Goal: Transaction & Acquisition: Purchase product/service

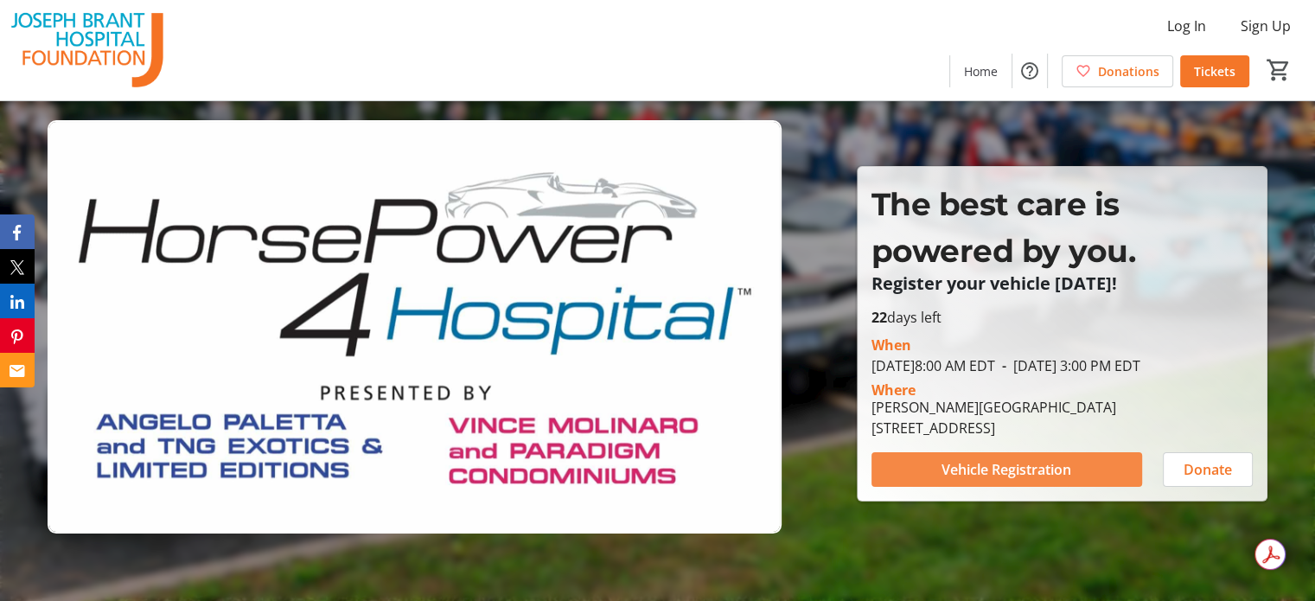
click at [949, 476] on span "Vehicle Registration" at bounding box center [1007, 469] width 130 height 21
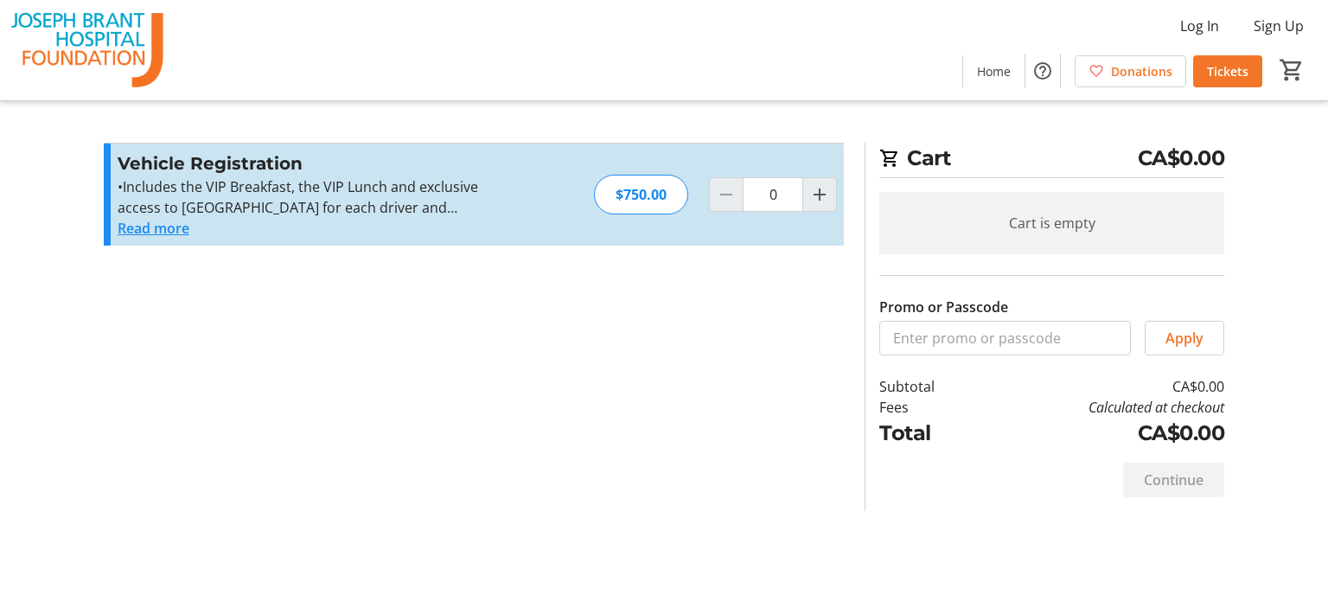
click at [162, 227] on button "Read more" at bounding box center [154, 228] width 72 height 21
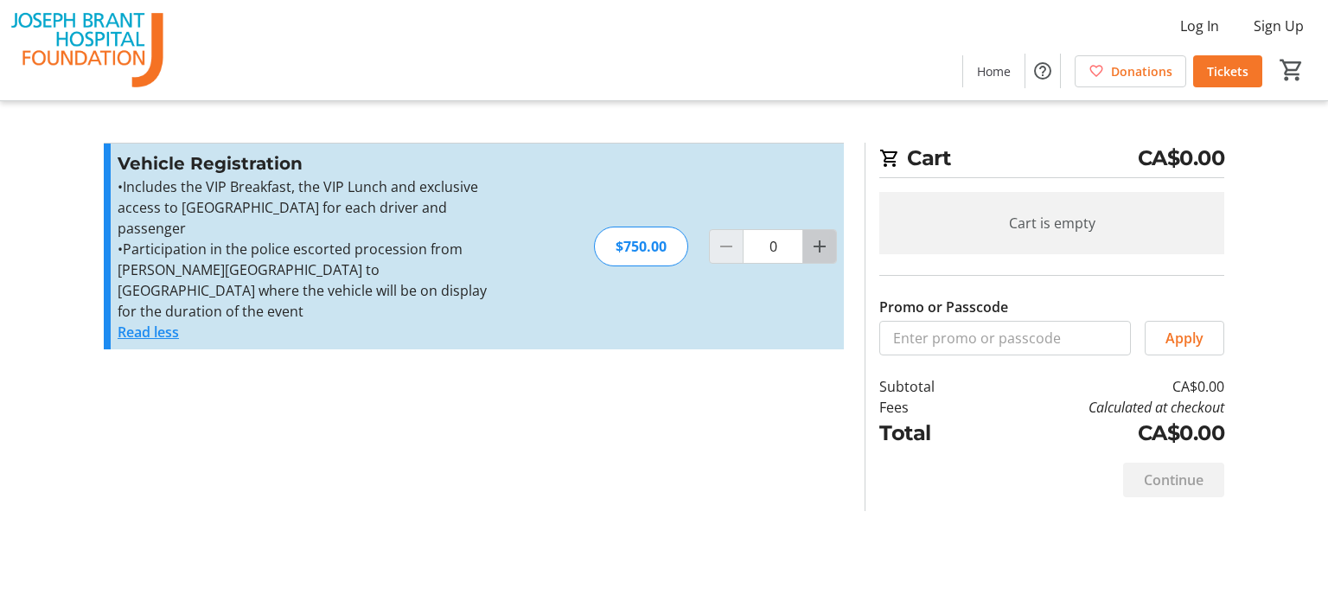
click at [806, 230] on span "Increment by one" at bounding box center [819, 246] width 33 height 33
type input "1"
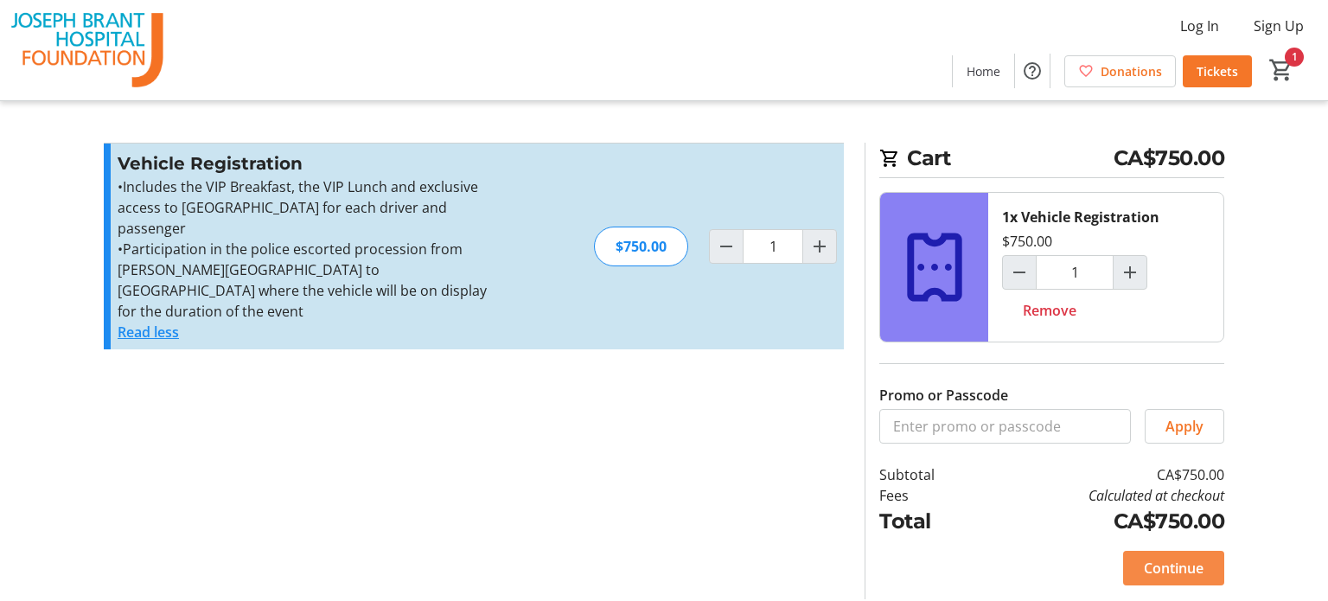
click at [1152, 564] on span "Continue" at bounding box center [1174, 568] width 60 height 21
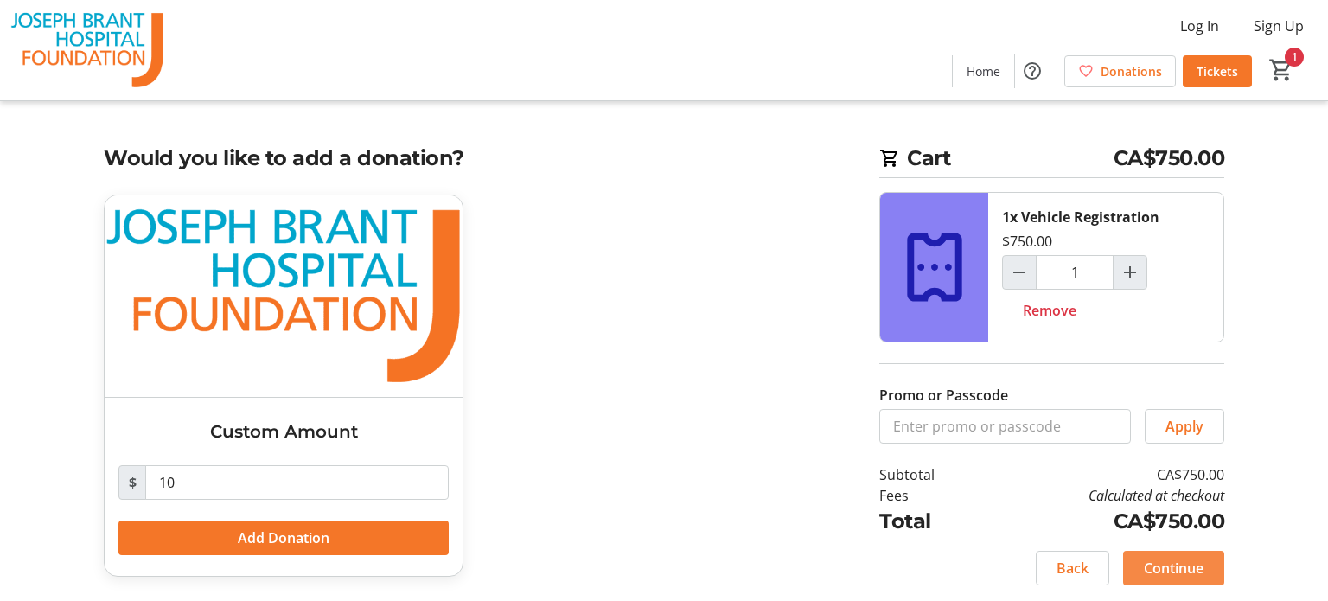
click at [1186, 563] on span "Continue" at bounding box center [1174, 568] width 60 height 21
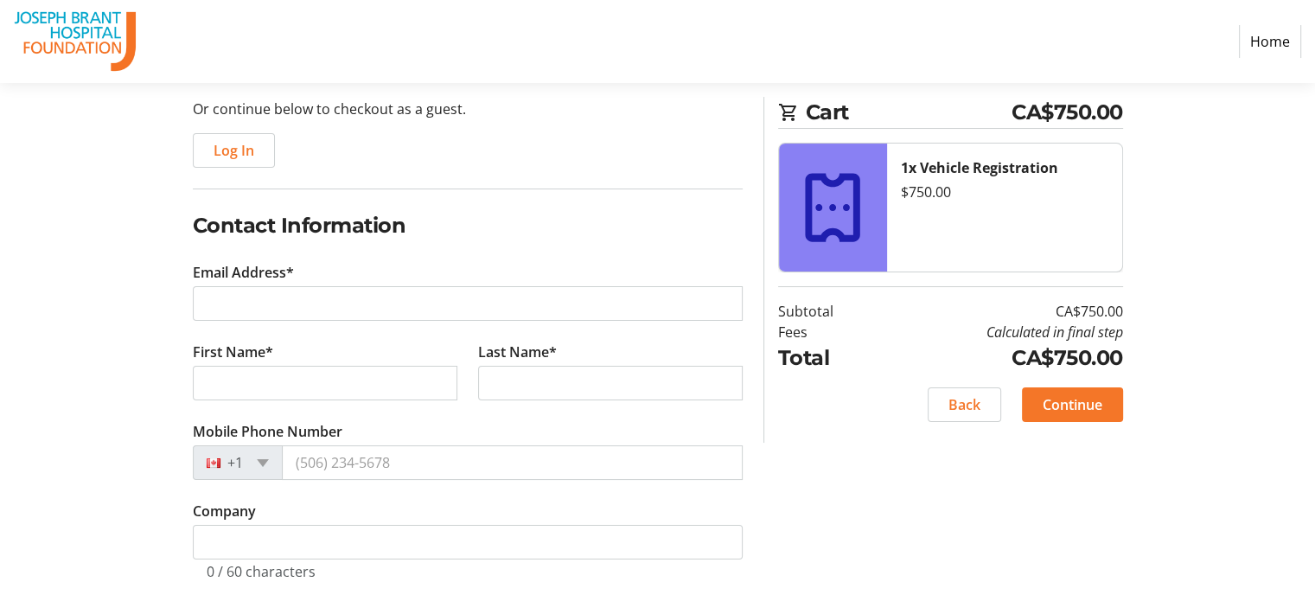
scroll to position [166, 0]
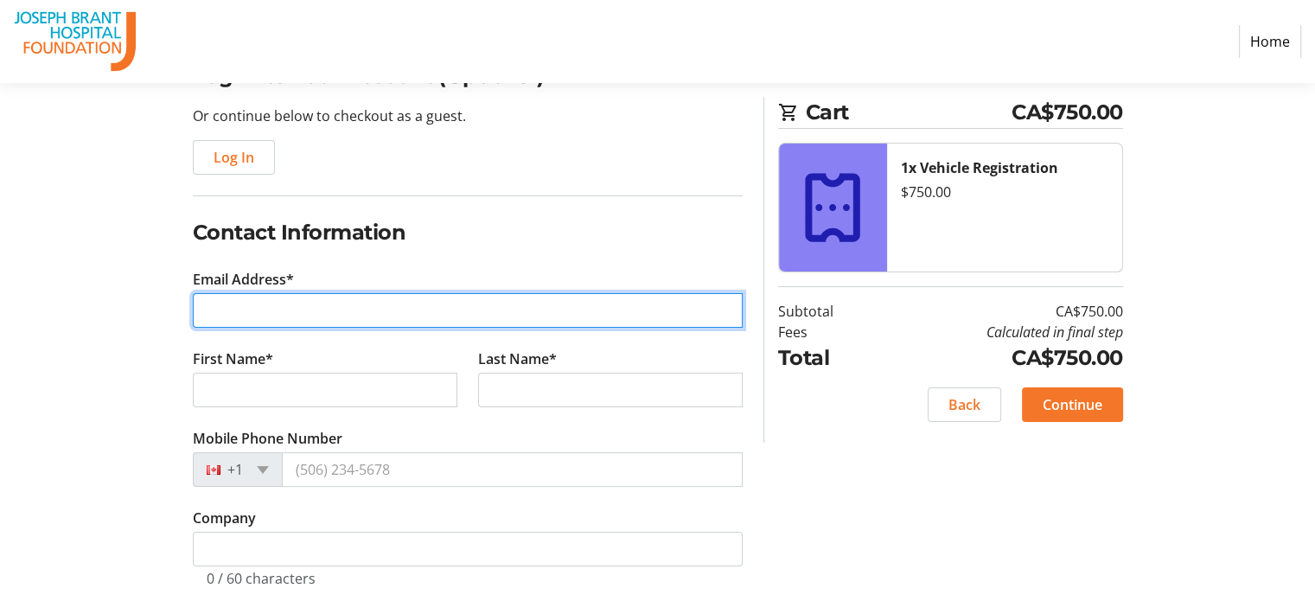
click at [623, 315] on input "Email Address*" at bounding box center [468, 310] width 550 height 35
type input "[PERSON_NAME][EMAIL_ADDRESS][DOMAIN_NAME]"
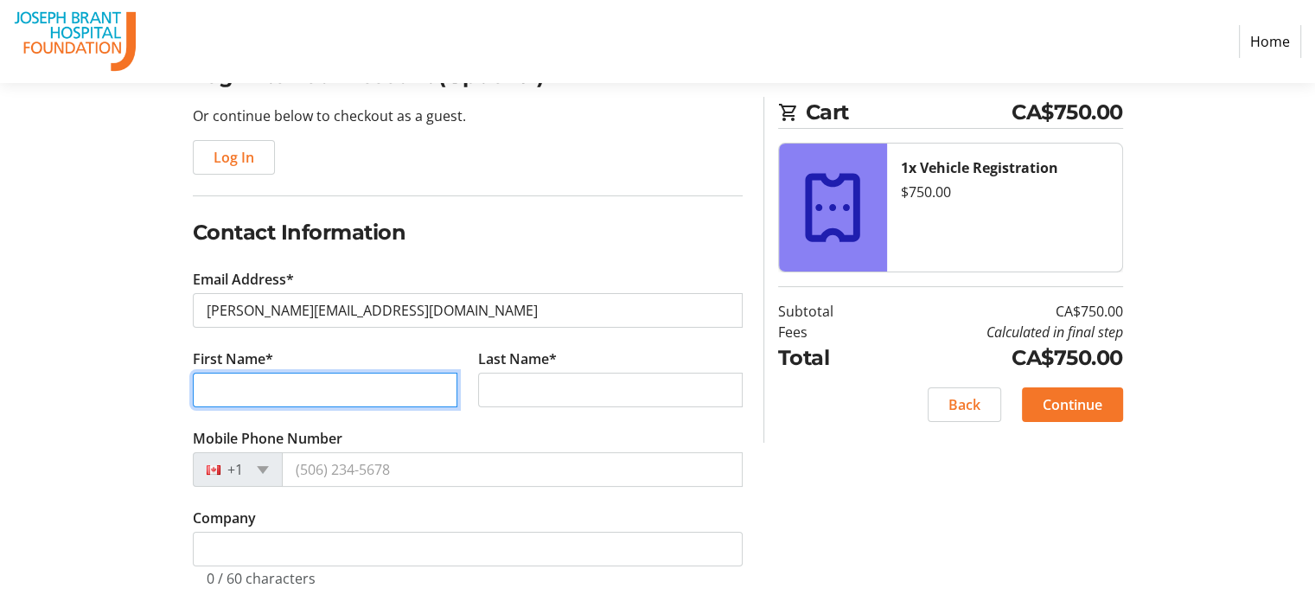
type input "[PERSON_NAME]"
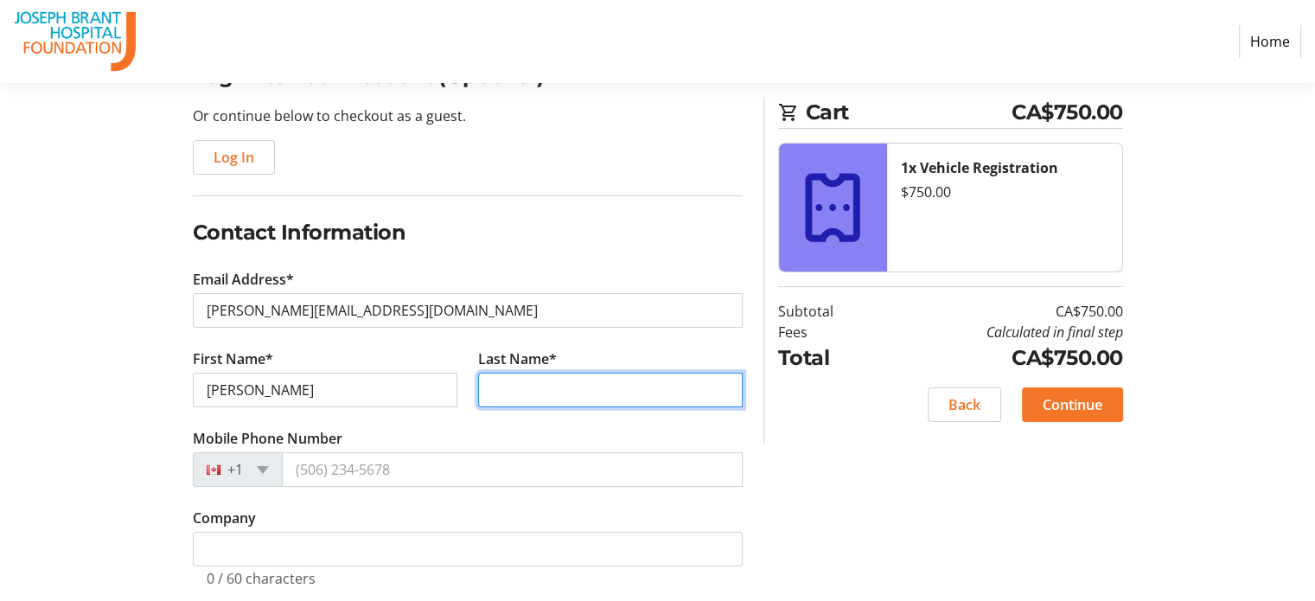
type input "[PERSON_NAME]"
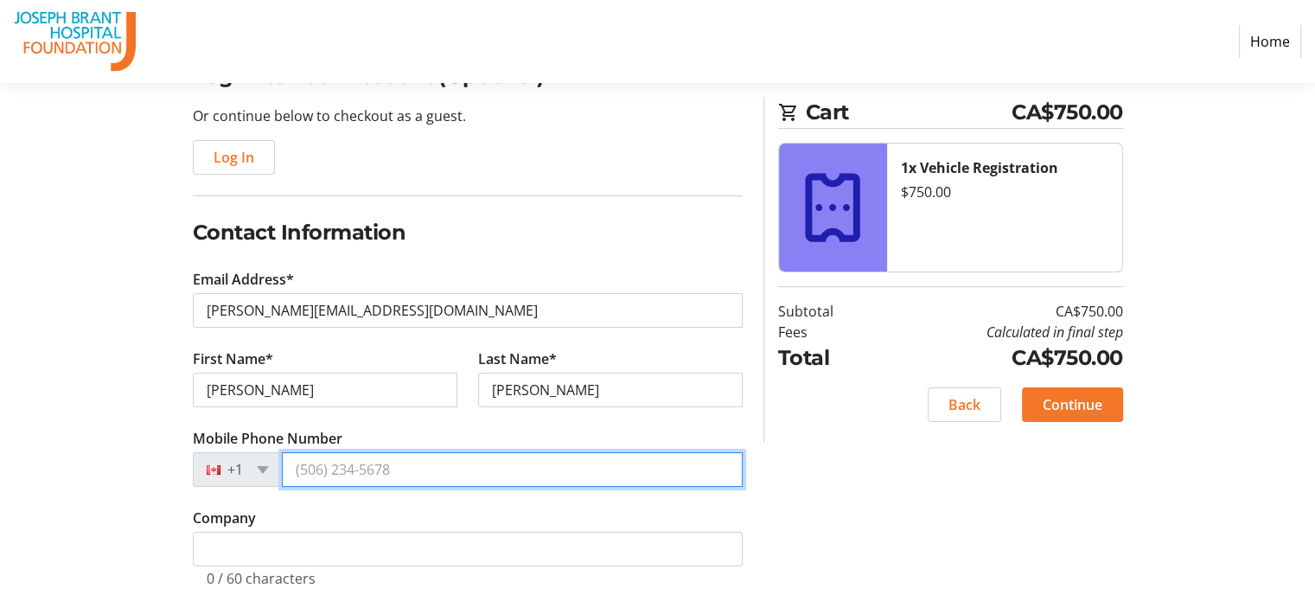
type input "[PHONE_NUMBER]"
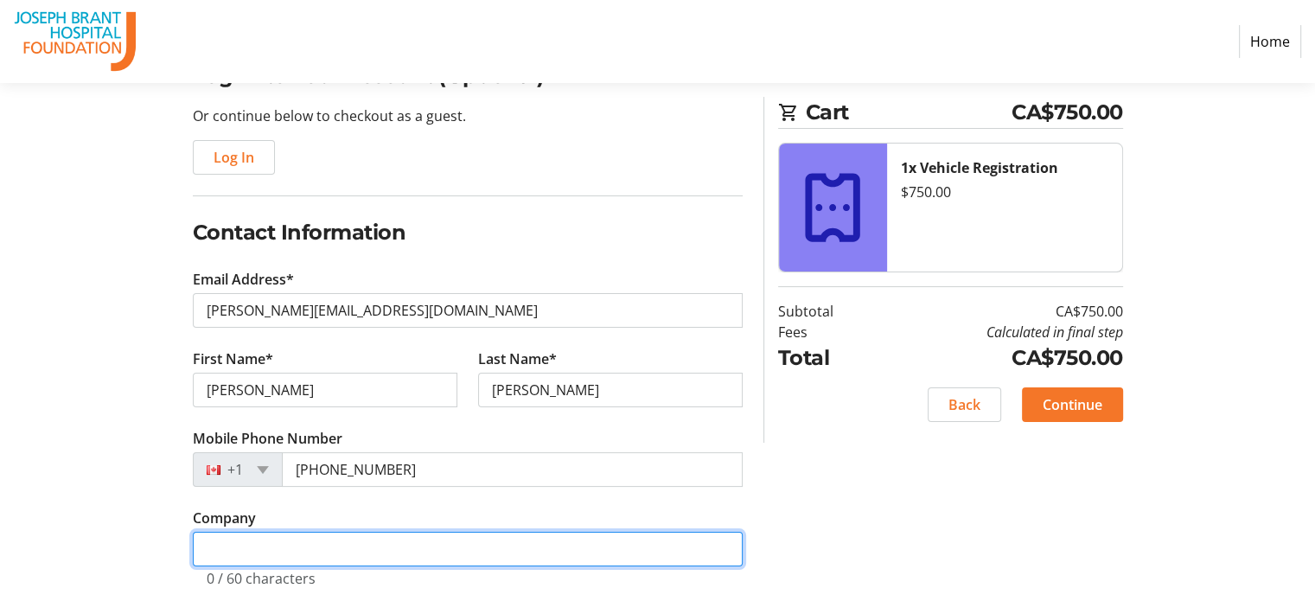
click at [680, 551] on input "Company" at bounding box center [468, 549] width 550 height 35
type input "[PERSON_NAME] Estate Winery"
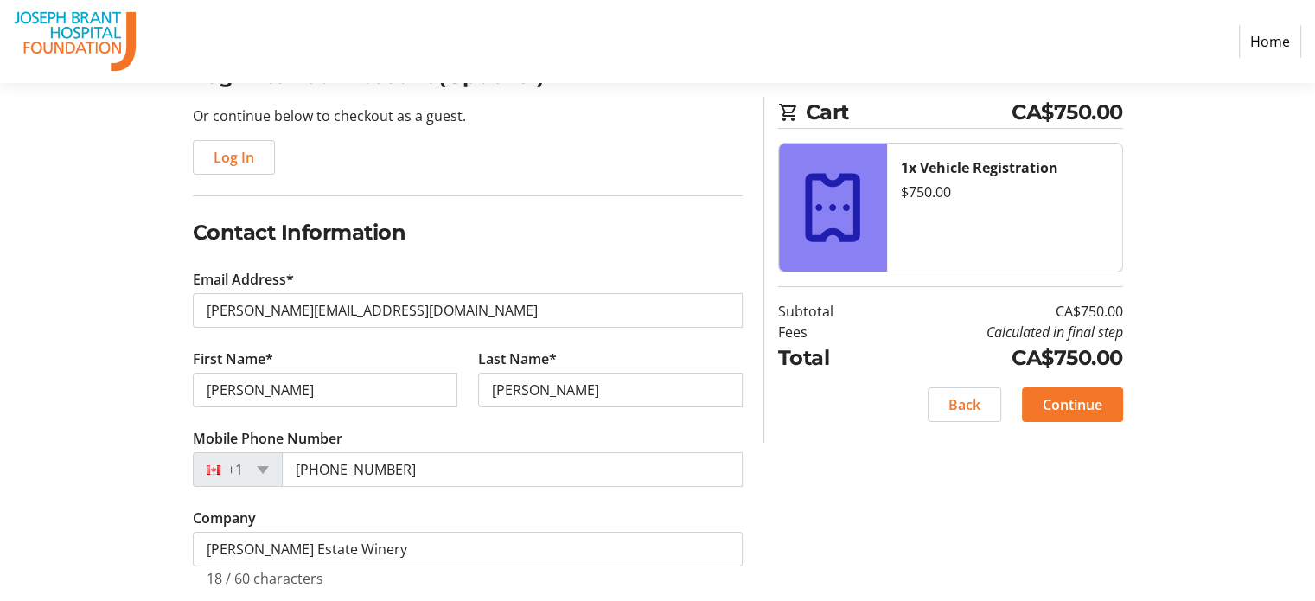
click at [854, 535] on div "Log In to Your Account (Optional) Or continue below to checkout as a guest. Log…" at bounding box center [657, 439] width 1141 height 757
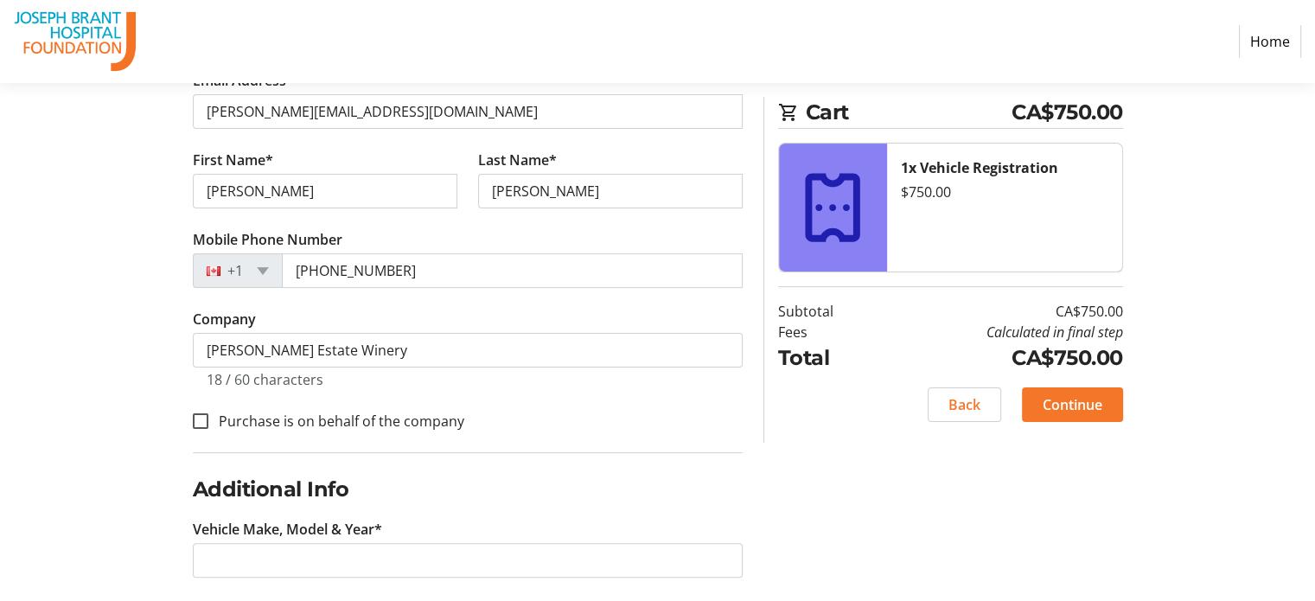
scroll to position [380, 0]
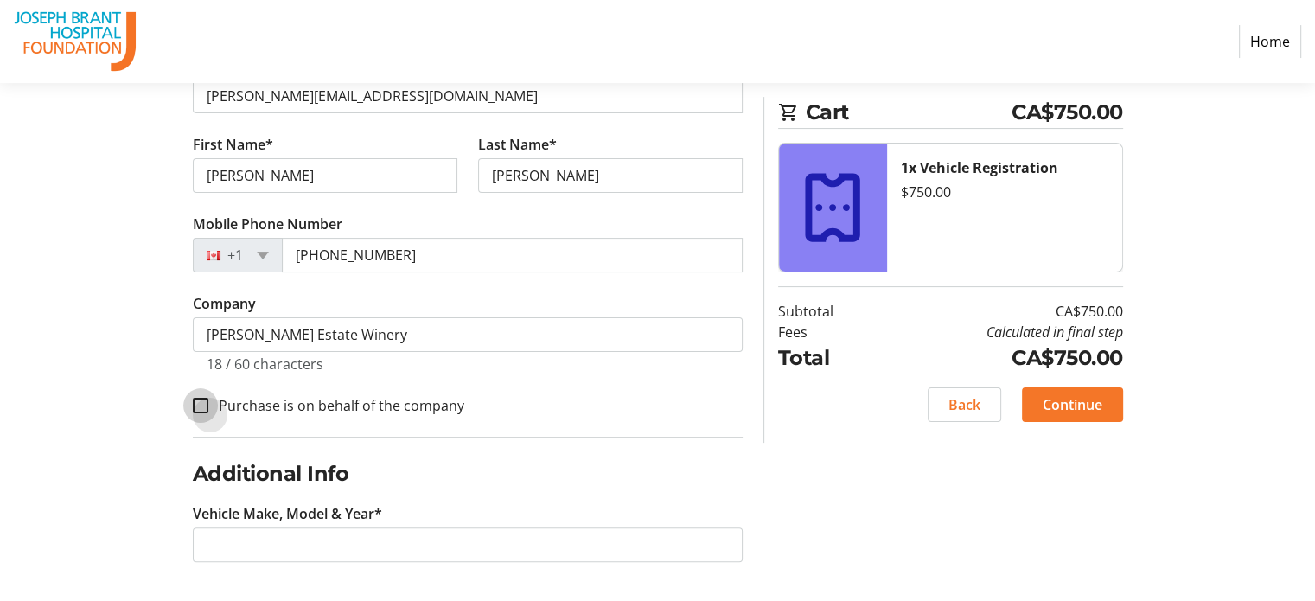
click at [200, 399] on input "Purchase is on behalf of the company" at bounding box center [201, 406] width 16 height 16
checkbox input "true"
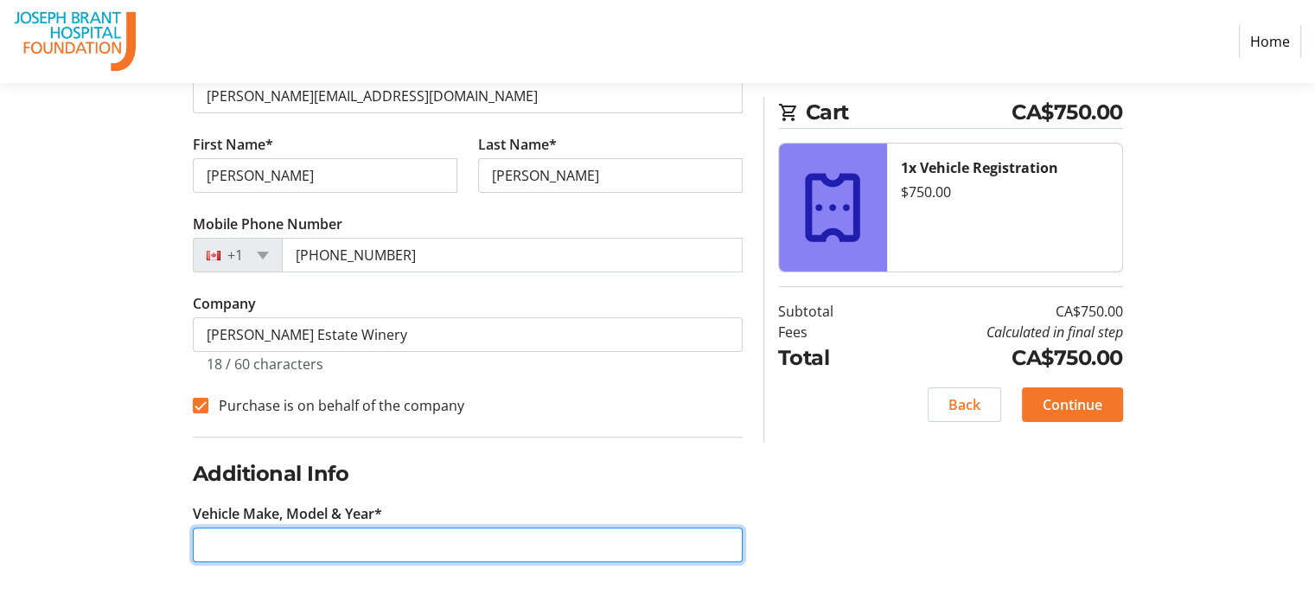
click at [311, 548] on input "Vehicle Make, Model & Year*" at bounding box center [468, 544] width 550 height 35
type input "2007 Porsche Turbo"
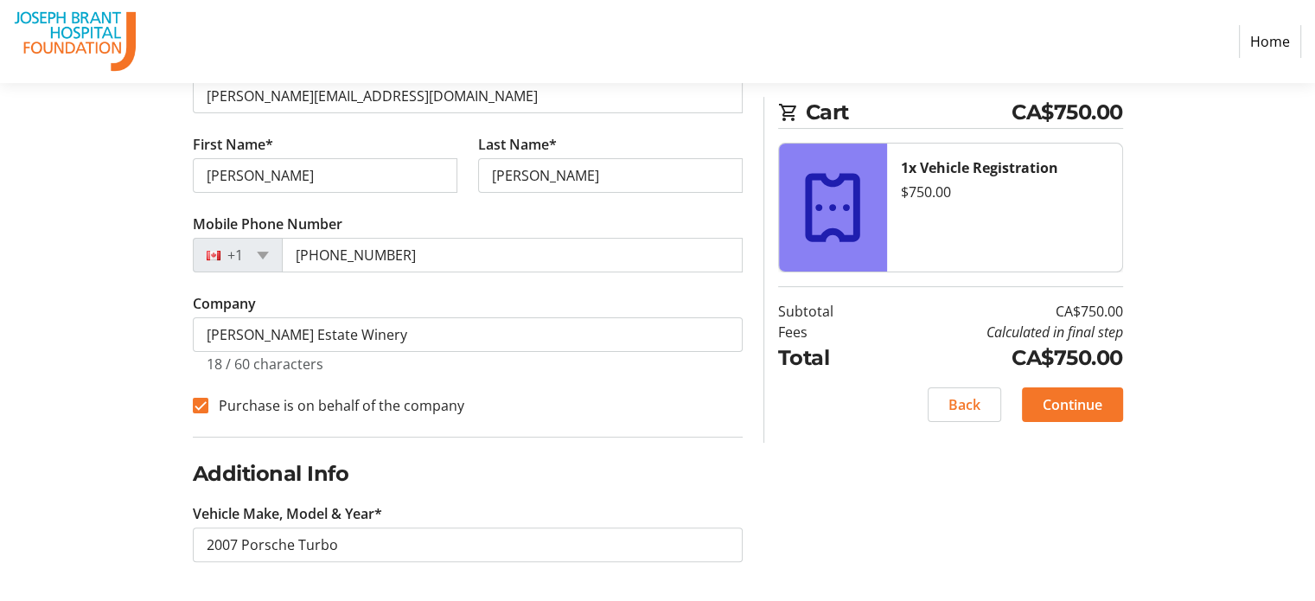
click at [830, 547] on div "Log In to Your Account (Optional) Or continue below to checkout as a guest. Log…" at bounding box center [657, 224] width 1141 height 757
click at [1089, 404] on span "Continue" at bounding box center [1073, 404] width 60 height 21
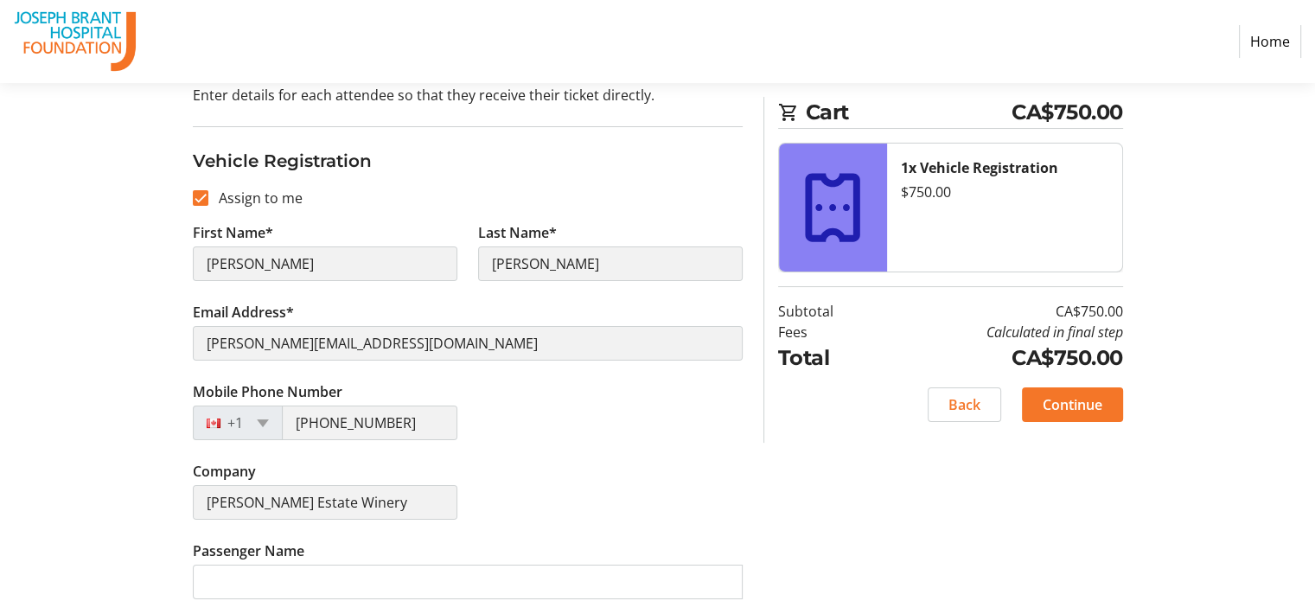
scroll to position [204, 0]
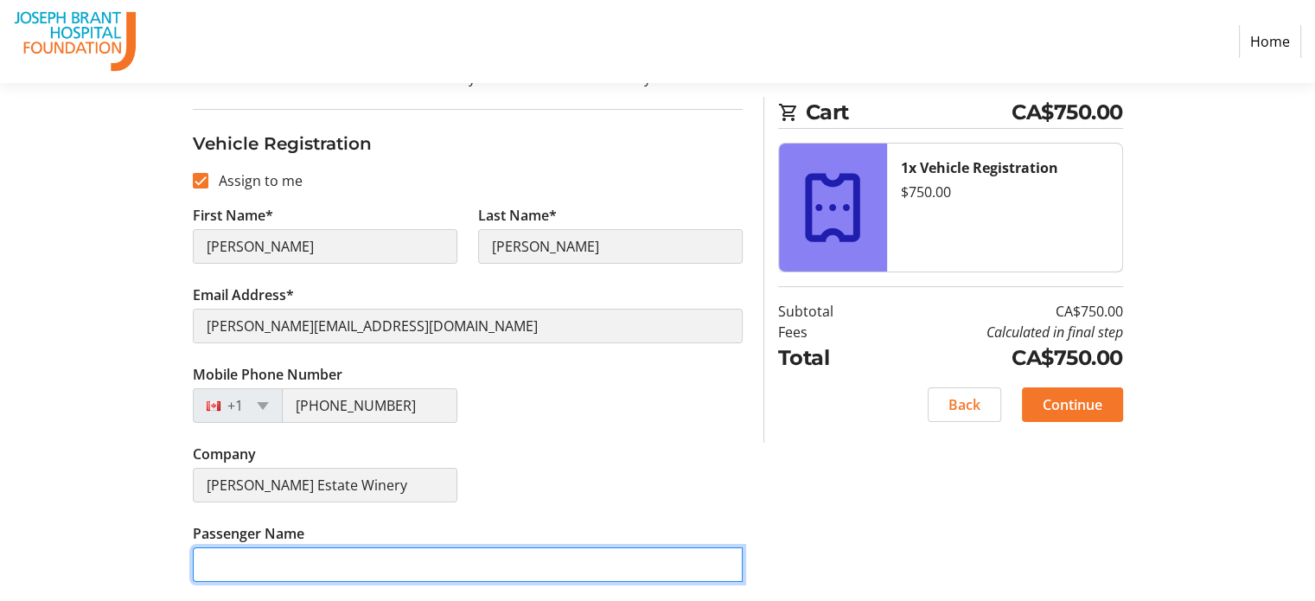
click at [374, 562] on input "Passenger Name" at bounding box center [468, 564] width 550 height 35
type input "[PERSON_NAME]"
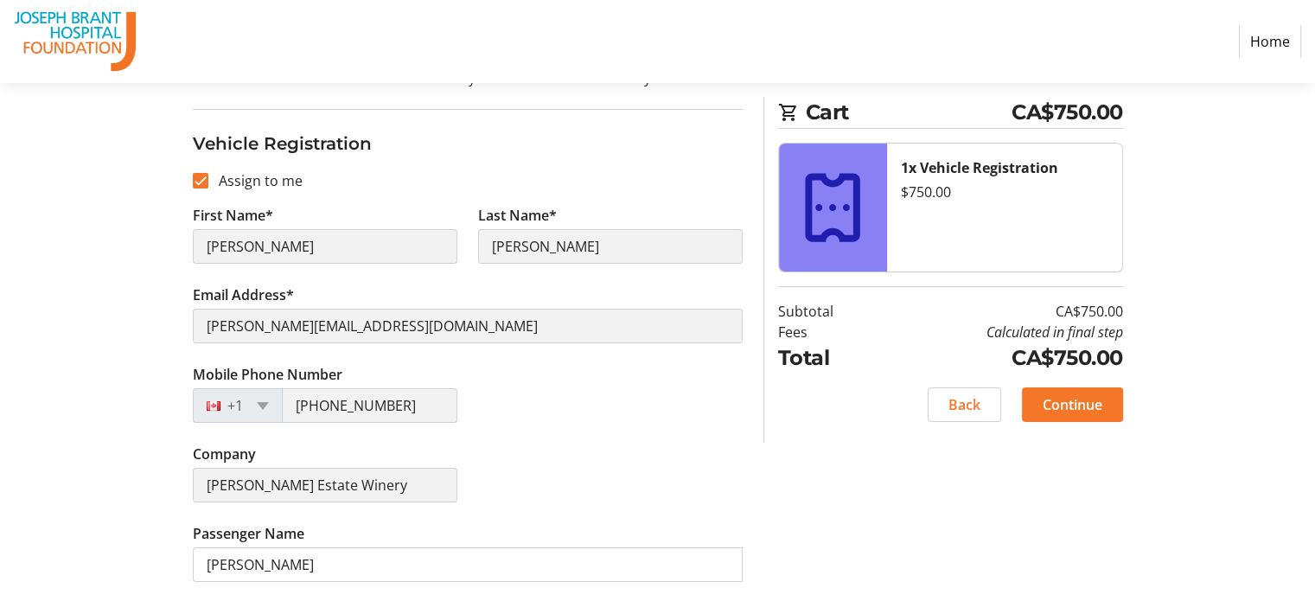
click at [860, 557] on div "Assign Tickets Enter details for each attendee so that they receive their ticke…" at bounding box center [657, 312] width 1141 height 580
click at [1066, 399] on span "Continue" at bounding box center [1073, 404] width 60 height 21
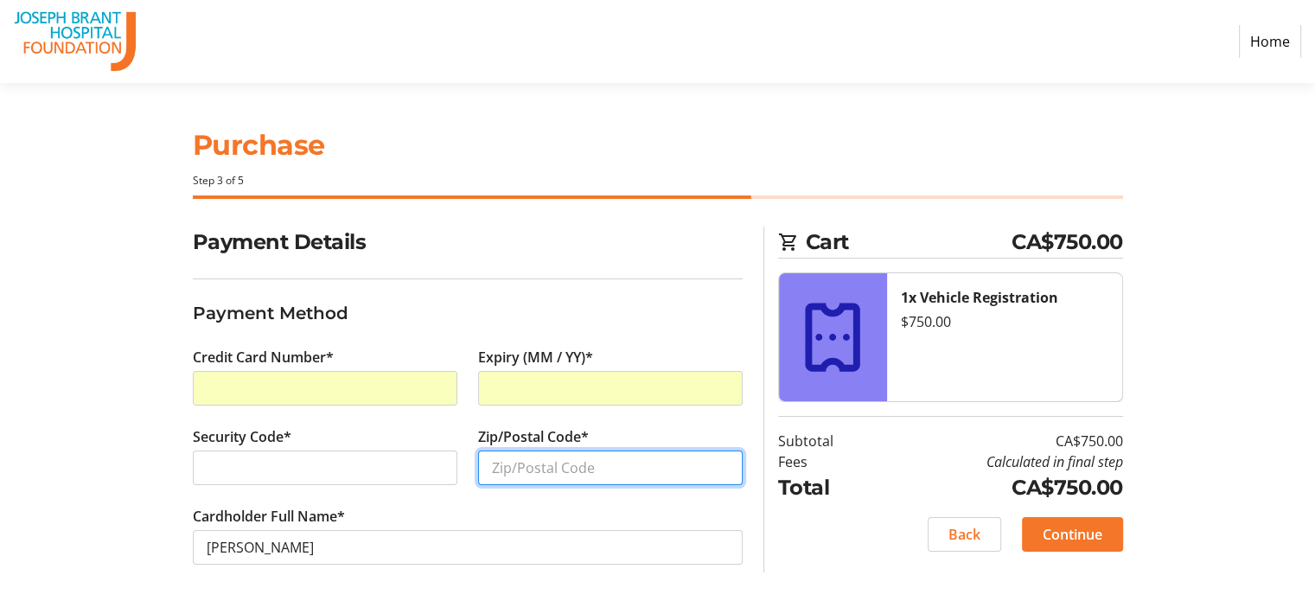
click at [616, 468] on input "Zip/Postal Code*" at bounding box center [610, 467] width 265 height 35
type input "l0s1j0"
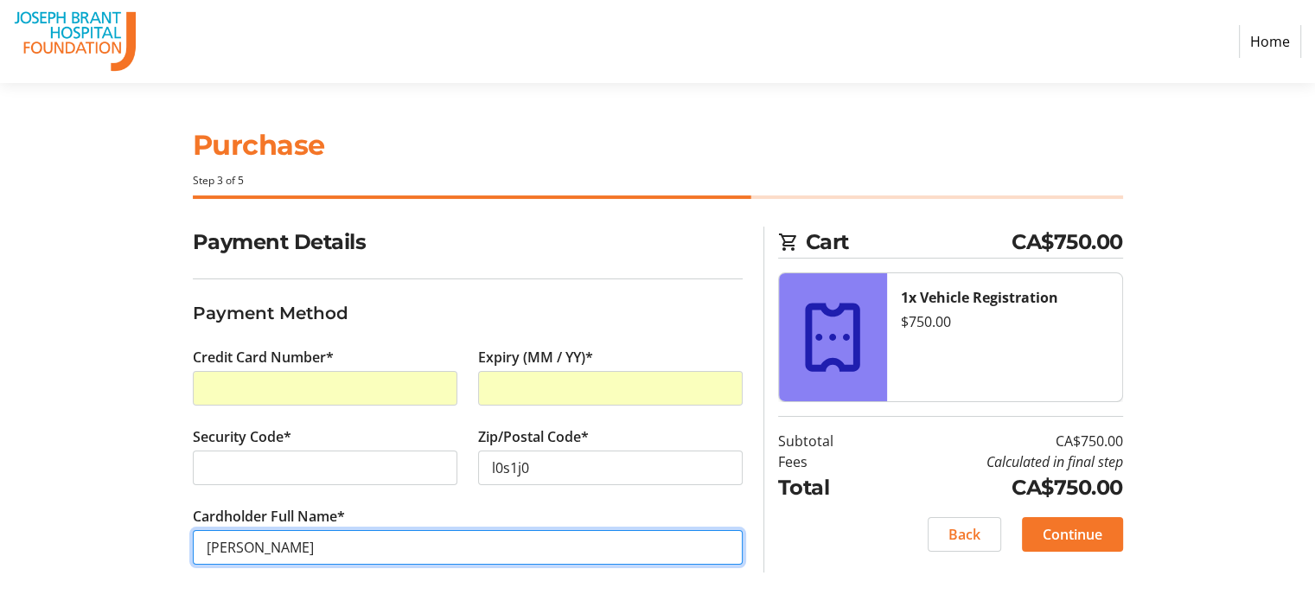
click at [352, 551] on input "[PERSON_NAME]" at bounding box center [468, 547] width 550 height 35
type input "[PERSON_NAME] exp"
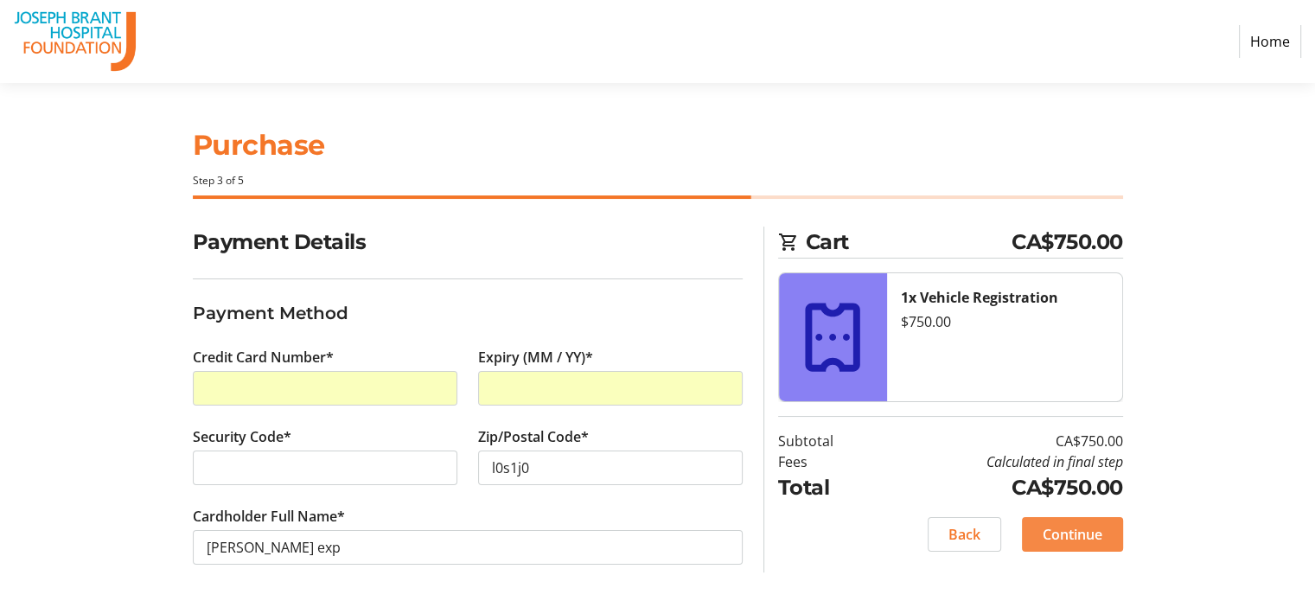
click at [1085, 528] on span "Continue" at bounding box center [1073, 534] width 60 height 21
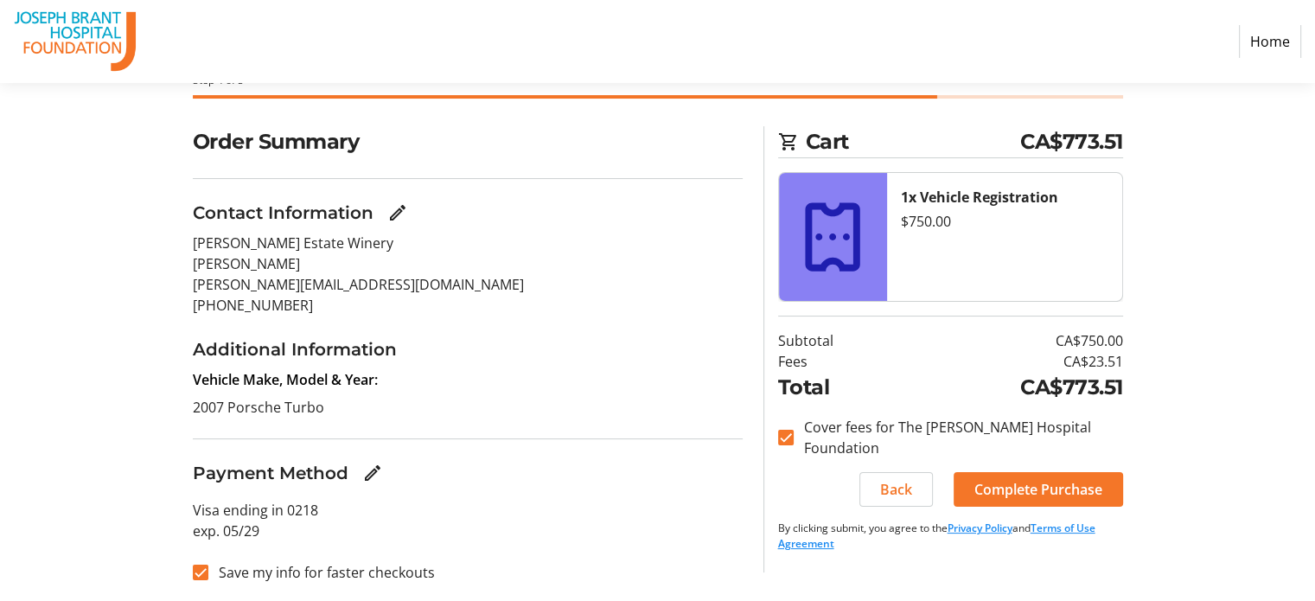
scroll to position [102, 0]
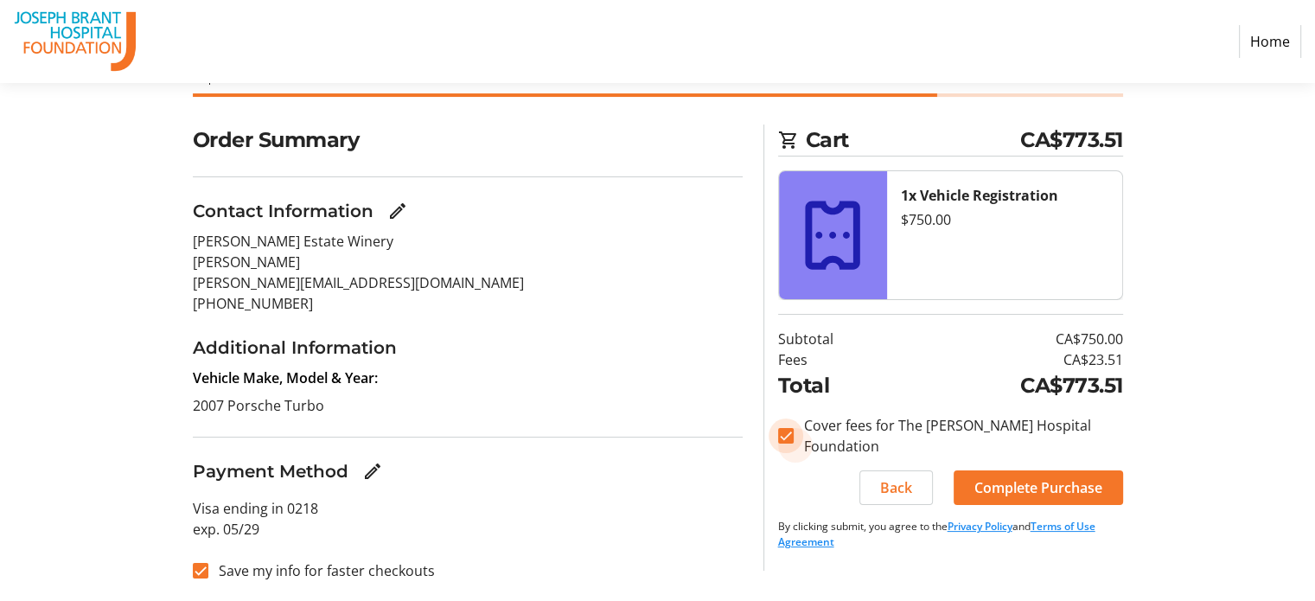
click at [786, 432] on input "Cover fees for The [PERSON_NAME] Hospital Foundation" at bounding box center [786, 436] width 16 height 16
checkbox input "false"
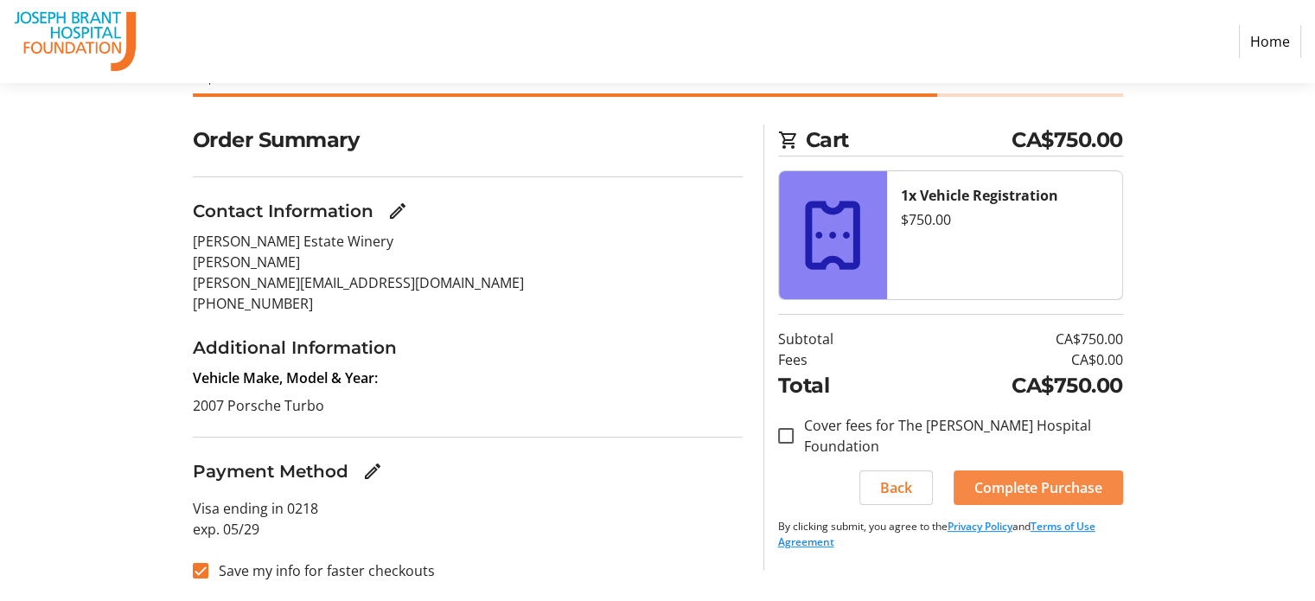
click at [1035, 486] on span "Complete Purchase" at bounding box center [1038, 487] width 128 height 21
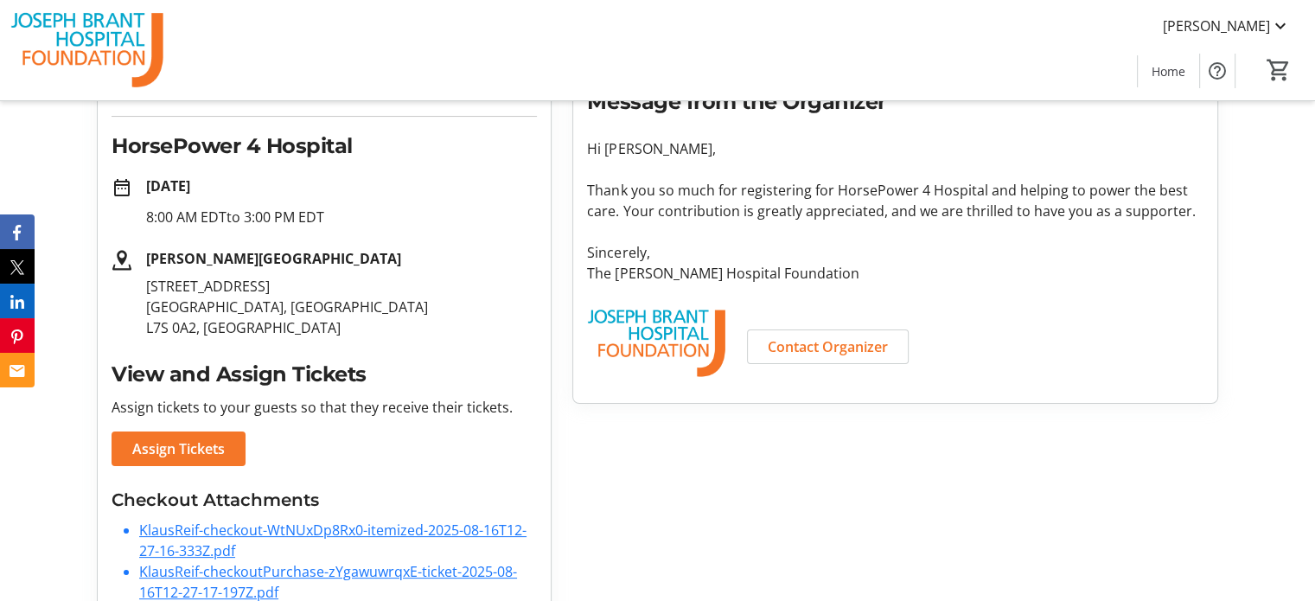
scroll to position [286, 0]
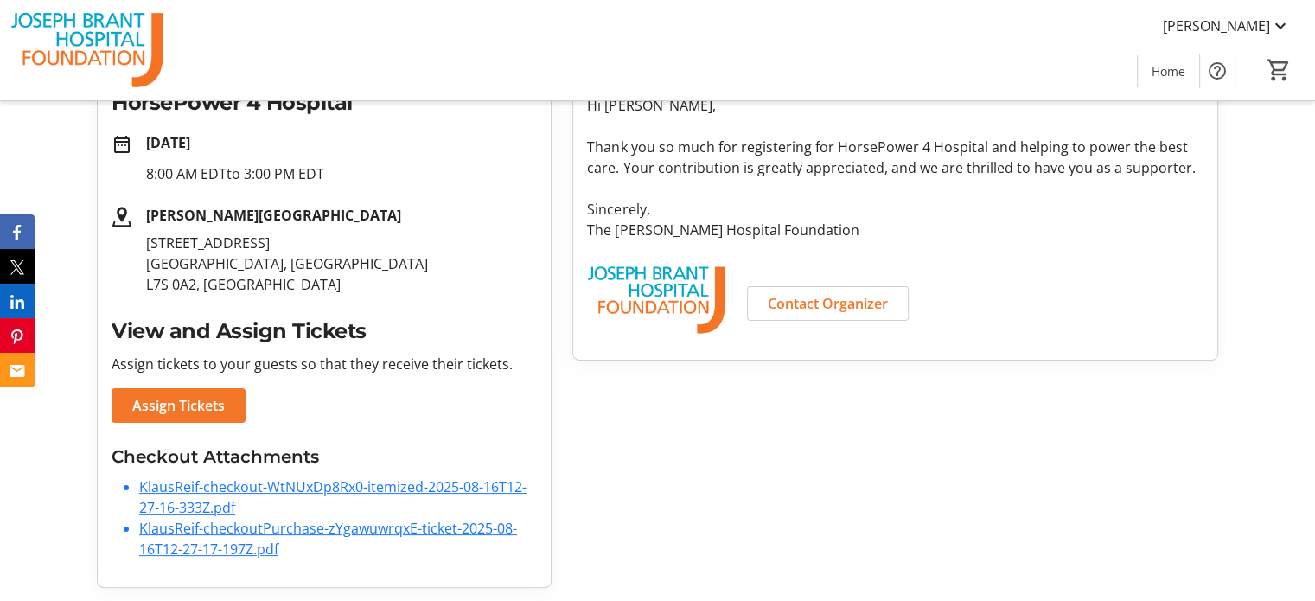
click at [211, 483] on link "KlausReif-checkout-WtNUxDp8Rx0-itemized-2025-08-16T12-27-16-333Z.pdf" at bounding box center [332, 497] width 387 height 40
click at [243, 535] on link "KlausReif-checkoutPurchase-zYgawuwrqxE-ticket-2025-08-16T12-27-17-197Z.pdf" at bounding box center [328, 539] width 378 height 40
